Goal: Transaction & Acquisition: Purchase product/service

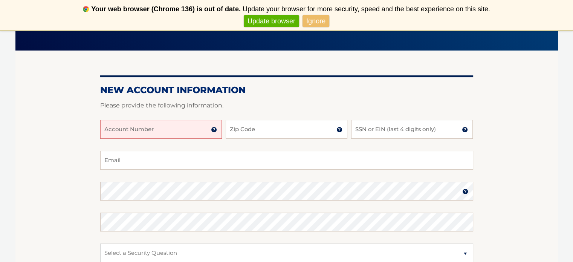
scroll to position [73, 0]
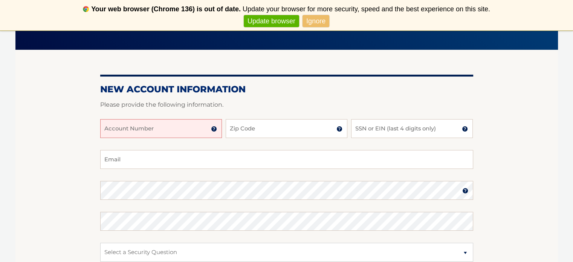
click at [183, 132] on input "Account Number" at bounding box center [161, 128] width 122 height 19
type input "44455968005"
click at [252, 132] on input "Zip Code" at bounding box center [287, 128] width 122 height 19
type input "08824"
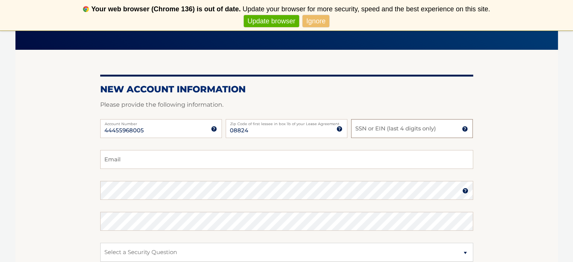
click at [374, 123] on input "SSN or EIN (last 4 digits only)" at bounding box center [412, 128] width 122 height 19
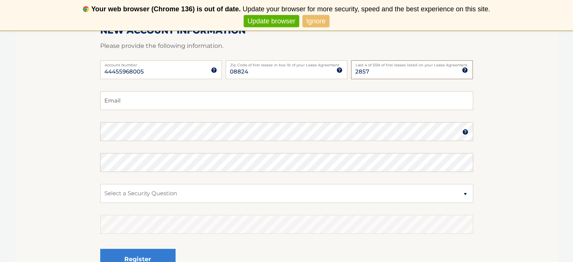
scroll to position [132, 0]
type input "2857"
click at [136, 104] on input "Email" at bounding box center [286, 100] width 373 height 19
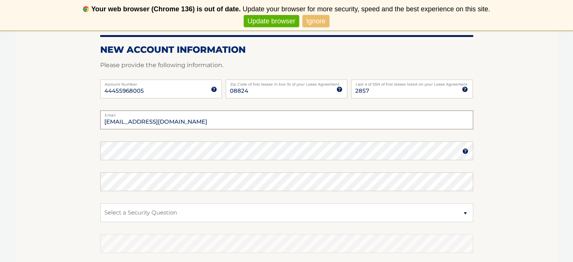
scroll to position [113, 0]
type input "tonyrowe28@comcast.net"
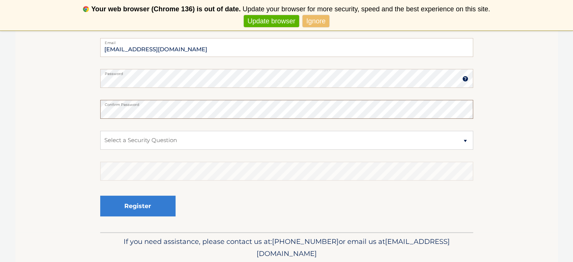
scroll to position [186, 0]
click at [464, 140] on select "Select a Security Question What was the name of your elementary school? What is…" at bounding box center [286, 139] width 373 height 19
select select "2"
click at [100, 130] on select "Select a Security Question What was the name of your elementary school? What is…" at bounding box center [286, 139] width 373 height 19
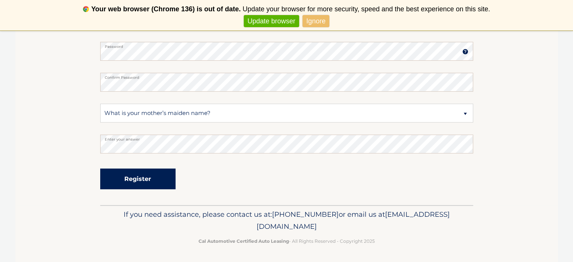
click at [148, 181] on button "Register" at bounding box center [137, 179] width 75 height 21
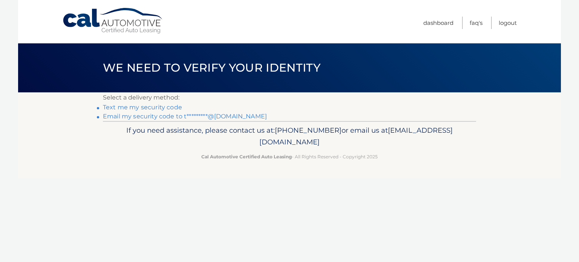
click at [136, 108] on link "Text me my security code" at bounding box center [142, 107] width 79 height 7
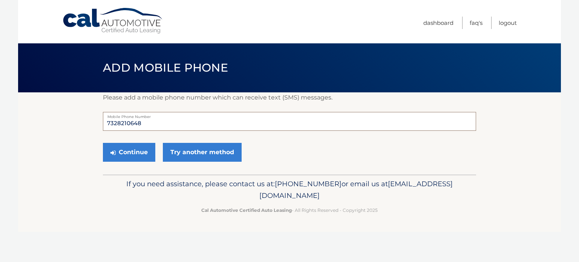
click at [150, 126] on input "7328210648" at bounding box center [289, 121] width 373 height 19
type input "7327251651"
click at [134, 151] on button "Continue" at bounding box center [129, 152] width 52 height 19
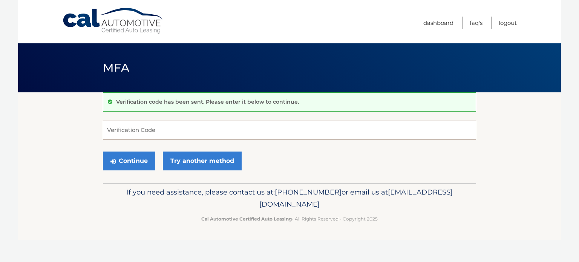
click at [136, 132] on input "Verification Code" at bounding box center [289, 130] width 373 height 19
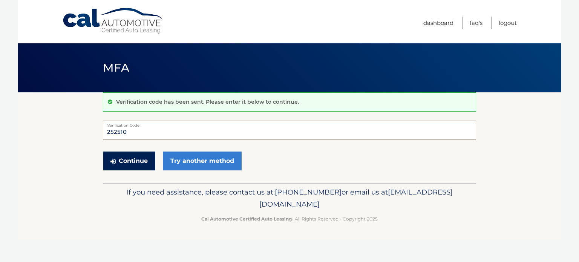
type input "252510"
click at [140, 159] on button "Continue" at bounding box center [129, 161] width 52 height 19
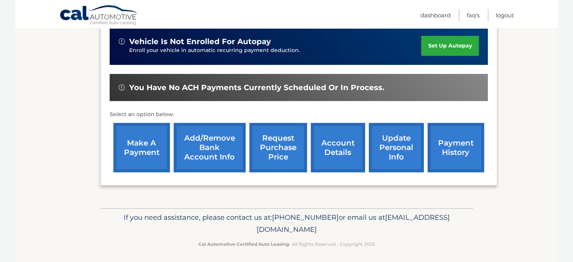
scroll to position [191, 0]
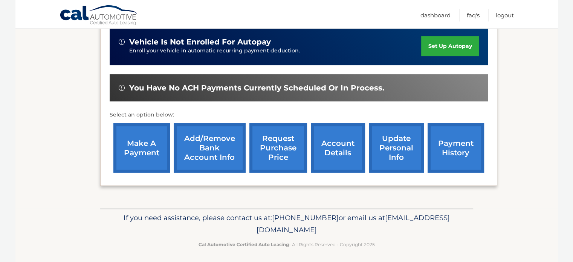
click at [139, 149] on link "make a payment" at bounding box center [141, 147] width 57 height 49
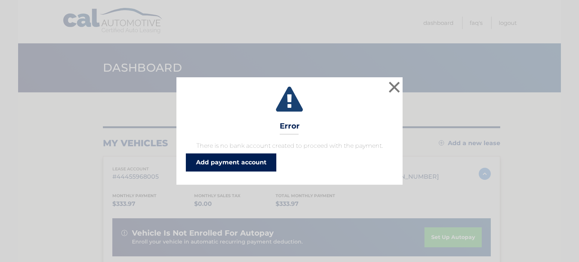
click at [227, 162] on link "Add payment account" at bounding box center [231, 162] width 90 height 18
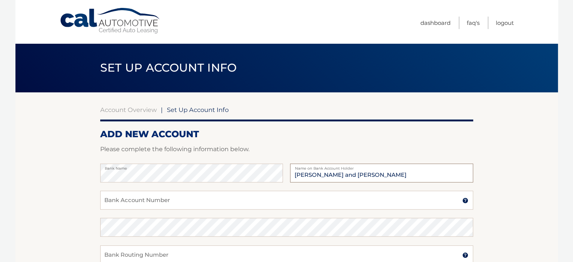
type input "Anthony D and Susan A Rowe"
click at [142, 202] on input "Bank Account Number" at bounding box center [286, 200] width 373 height 19
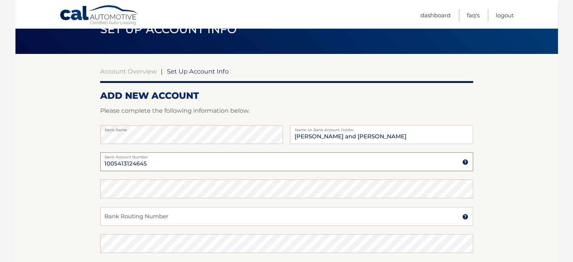
scroll to position [56, 0]
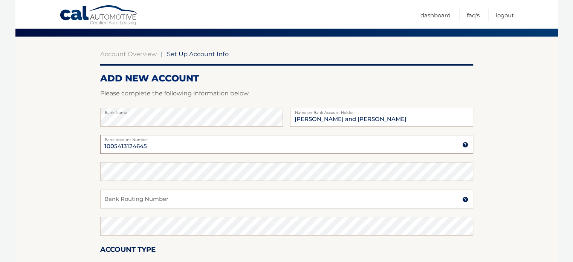
type input "1005413124645"
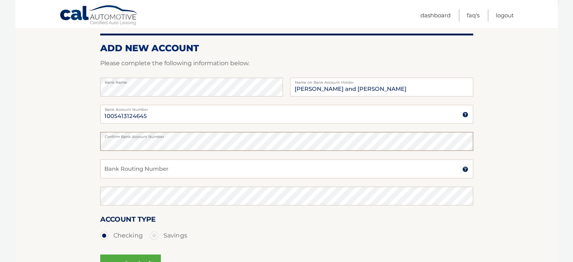
scroll to position [87, 0]
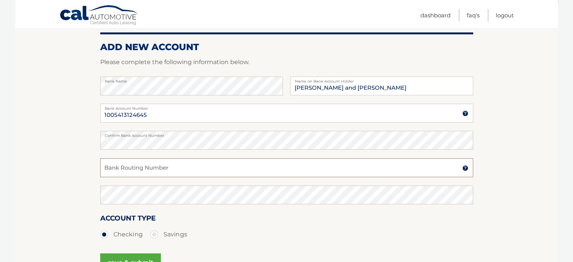
click at [135, 170] on input "Bank Routing Number" at bounding box center [286, 167] width 373 height 19
type input "021200025"
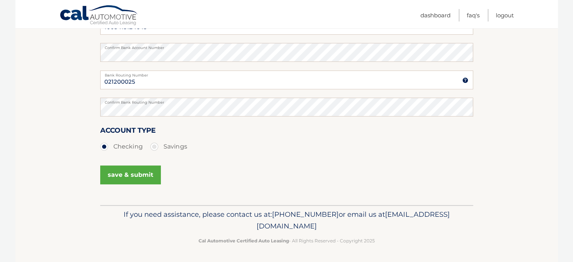
click at [137, 173] on button "save & submit" at bounding box center [130, 175] width 61 height 19
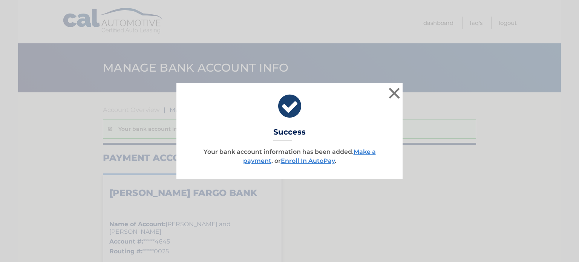
click at [362, 147] on p "Your bank account information has been added. Make a payment . or Enroll In Aut…" at bounding box center [289, 156] width 207 height 18
click at [363, 149] on link "Make a payment" at bounding box center [309, 156] width 133 height 16
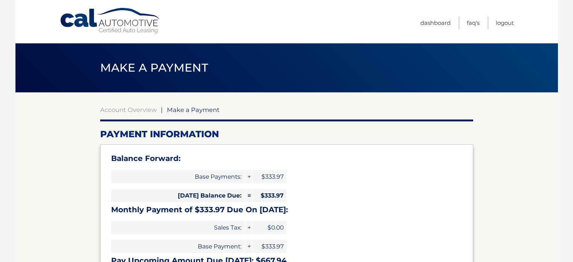
select select "YTA5NjJiZTctYWJlNS00NmM2LWI4NmItNzcxNGQ4MGViMzZi"
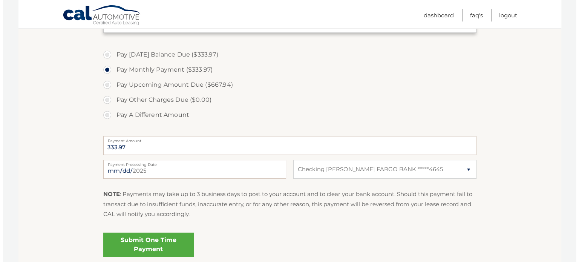
scroll to position [308, 0]
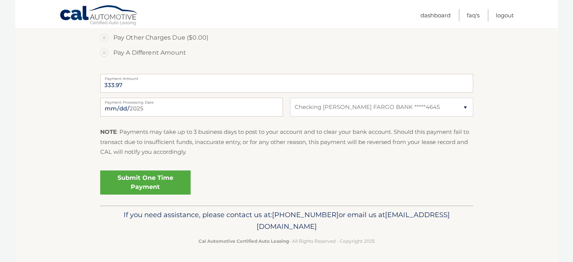
click at [149, 172] on link "Submit One Time Payment" at bounding box center [145, 182] width 90 height 24
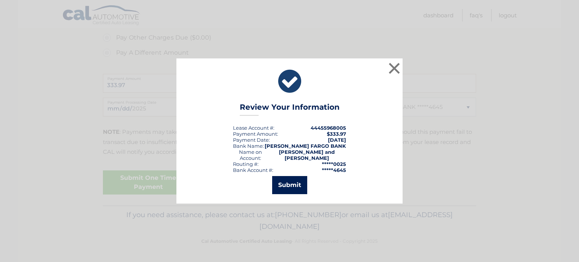
click at [286, 182] on button "Submit" at bounding box center [289, 185] width 35 height 18
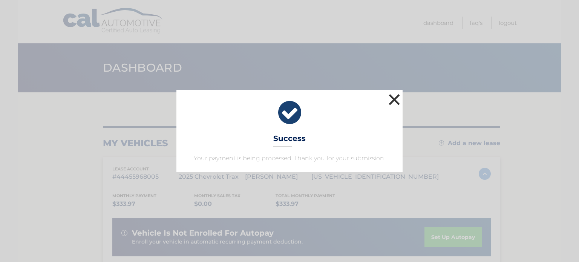
click at [391, 96] on button "×" at bounding box center [394, 99] width 15 height 15
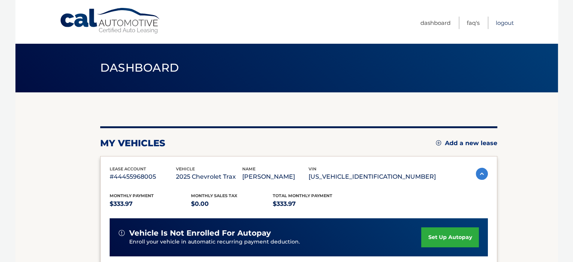
click at [511, 18] on link "Logout" at bounding box center [505, 23] width 18 height 12
